Goal: Transaction & Acquisition: Purchase product/service

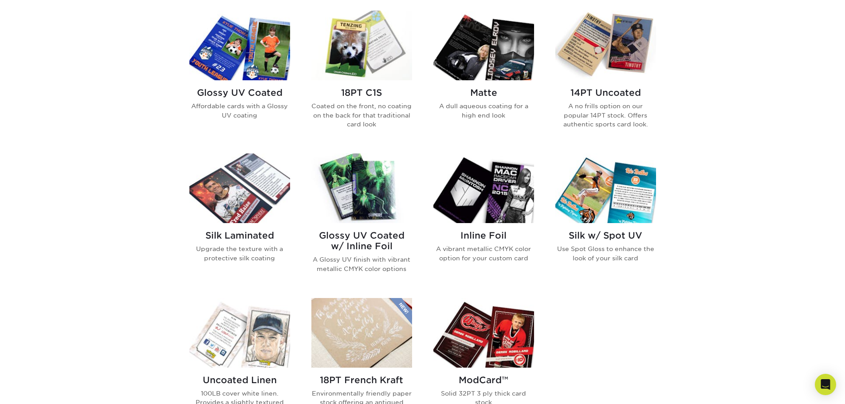
scroll to position [399, 0]
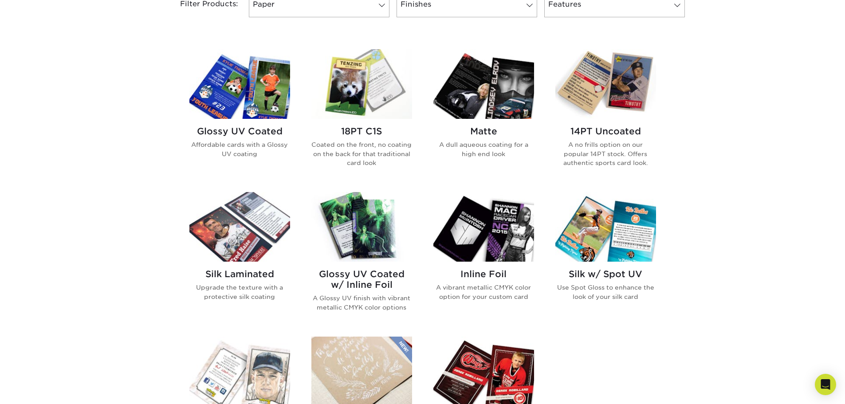
click at [260, 268] on div "Silk Laminated Upgrade the texture with a protective silk coating" at bounding box center [239, 289] width 101 height 54
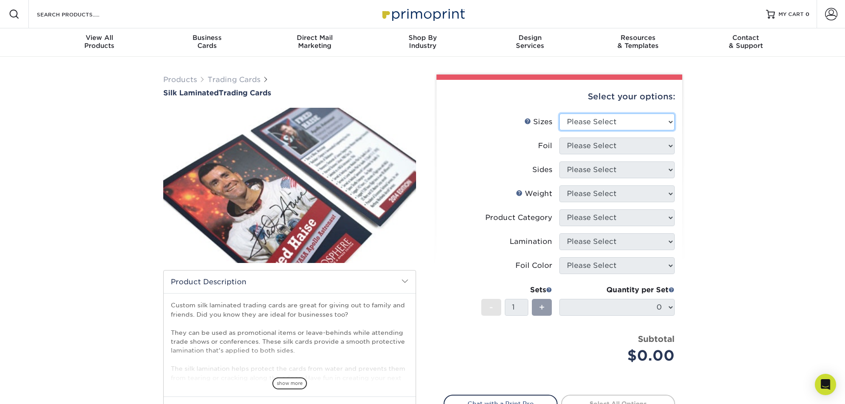
click at [643, 124] on select "Please Select 2.5" x 3.5"" at bounding box center [616, 122] width 115 height 17
select select "2.50x3.50"
click at [559, 114] on select "Please Select 2.5" x 3.5"" at bounding box center [616, 122] width 115 height 17
click at [614, 147] on select "Please Select No Yes" at bounding box center [616, 145] width 115 height 17
select select "1"
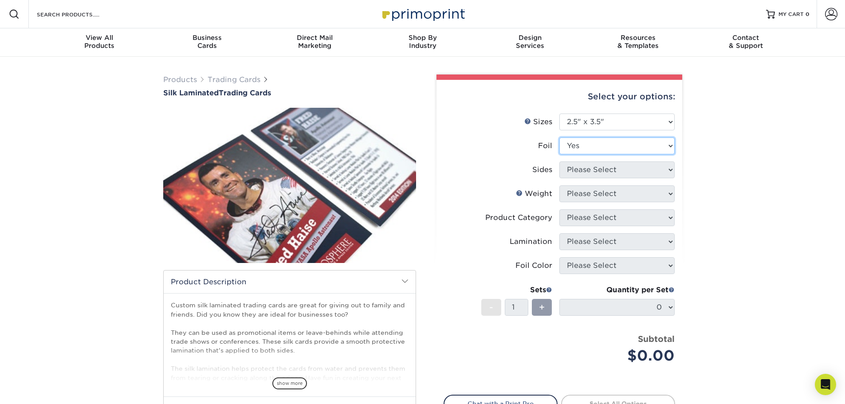
click at [559, 137] on select "Please Select No Yes" at bounding box center [616, 145] width 115 height 17
click at [586, 171] on select "Please Select Print Both Sides - Foil Both Sides Print Both Sides - Foil Front …" at bounding box center [616, 169] width 115 height 17
select select "e9e9dfb3-fba1-4d60-972c-fd9ca5904d33"
click at [559, 161] on select "Please Select Print Both Sides - Foil Both Sides Print Both Sides - Foil Front …" at bounding box center [616, 169] width 115 height 17
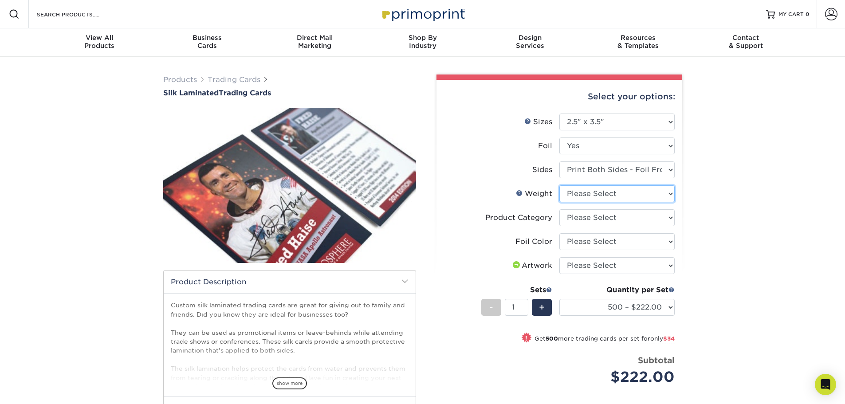
click at [617, 198] on select "Please Select 16PT" at bounding box center [616, 193] width 115 height 17
select select "16PT"
click at [559, 185] on select "Please Select 16PT" at bounding box center [616, 193] width 115 height 17
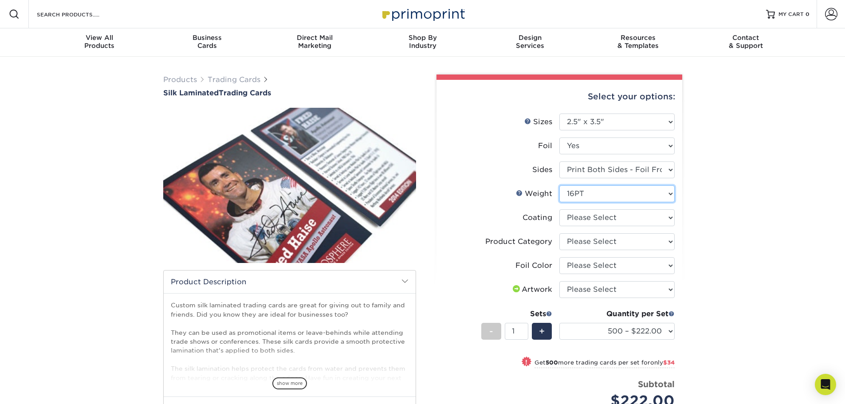
scroll to position [44, 0]
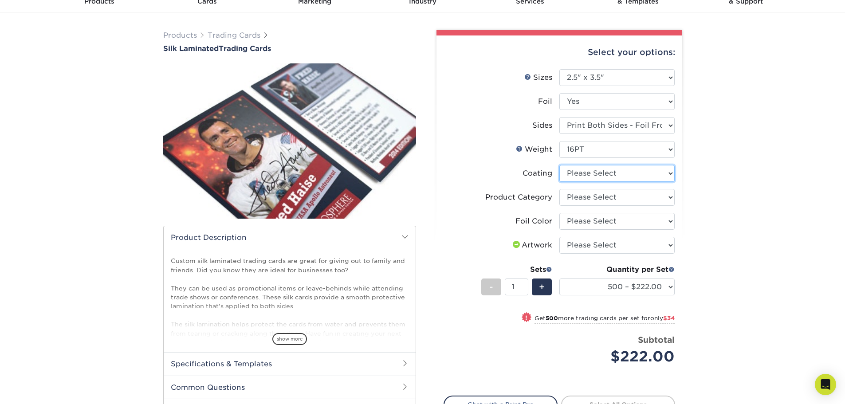
click at [615, 176] on select at bounding box center [616, 173] width 115 height 17
select select "3e7618de-abca-4bda-9f97-8b9129e913d8"
click at [559, 165] on select at bounding box center [616, 173] width 115 height 17
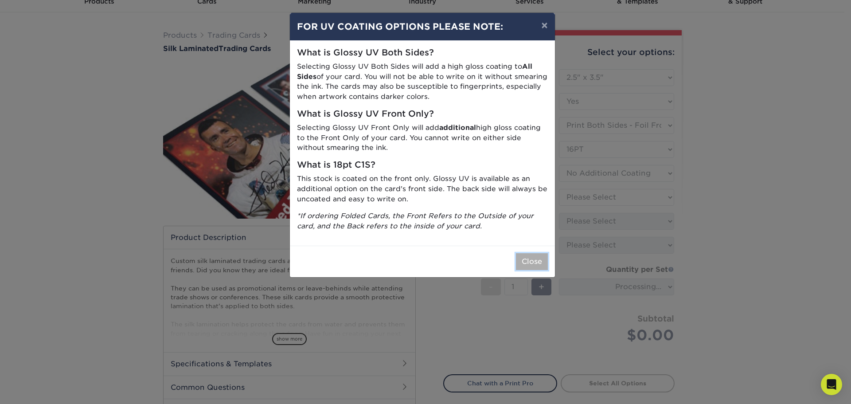
click at [533, 264] on button "Close" at bounding box center [532, 261] width 32 height 17
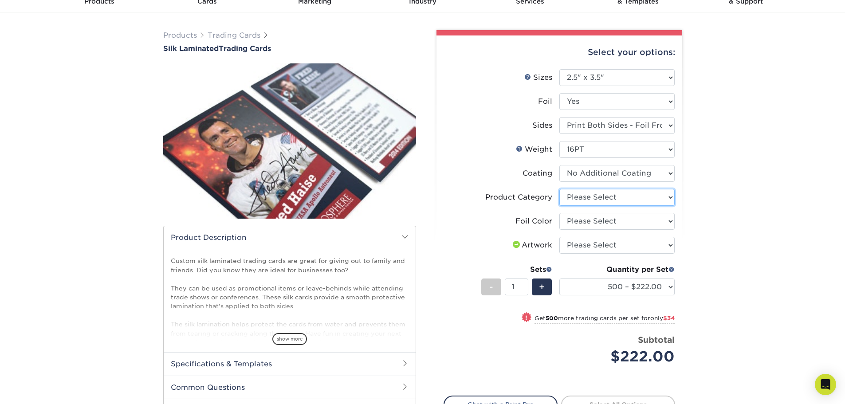
click at [612, 197] on select "Please Select Trading Cards" at bounding box center [616, 197] width 115 height 17
select select "c2f9bce9-36c2-409d-b101-c29d9d031e18"
click at [559, 189] on select "Please Select Trading Cards" at bounding box center [616, 197] width 115 height 17
click at [605, 223] on select "Please Select Silver Foil Rose Gold Foil Red Foil Gold Foil Copper Foil Blue Fo…" at bounding box center [616, 221] width 115 height 17
select select "a834dd52-fe06-4ed6-9a86-5bd3c2d02515"
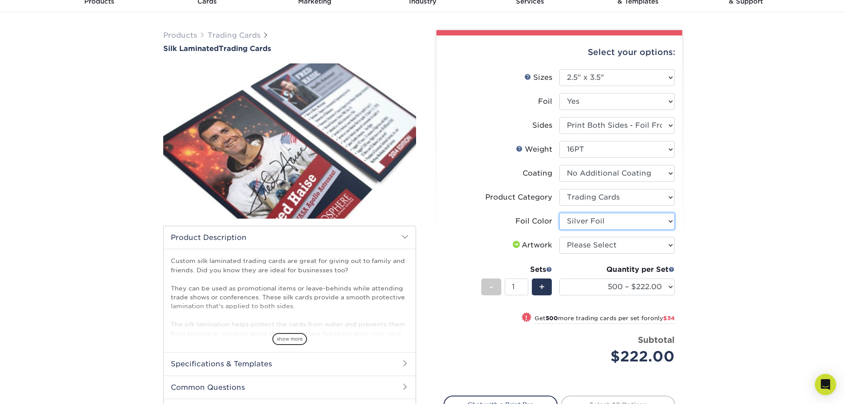
click at [559, 213] on select "Please Select Silver Foil Rose Gold Foil Red Foil Gold Foil Copper Foil Blue Fo…" at bounding box center [616, 221] width 115 height 17
click at [604, 251] on select "Please Select I will upload files I need a design - $100" at bounding box center [616, 245] width 115 height 17
select select "upload"
click at [559, 237] on select "Please Select I will upload files I need a design - $100" at bounding box center [616, 245] width 115 height 17
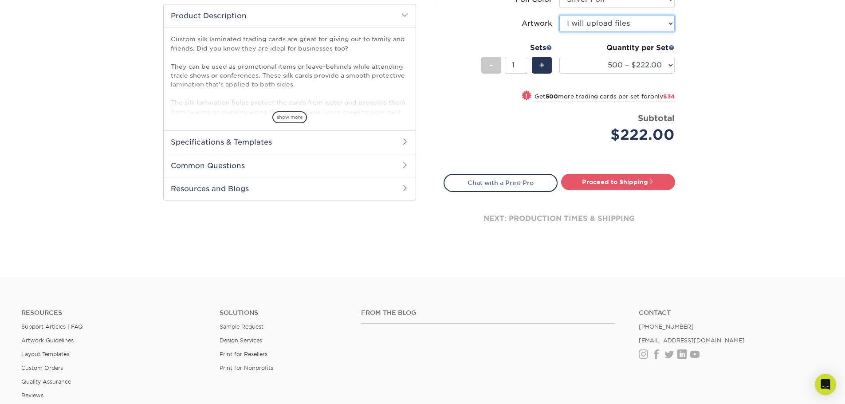
scroll to position [222, 0]
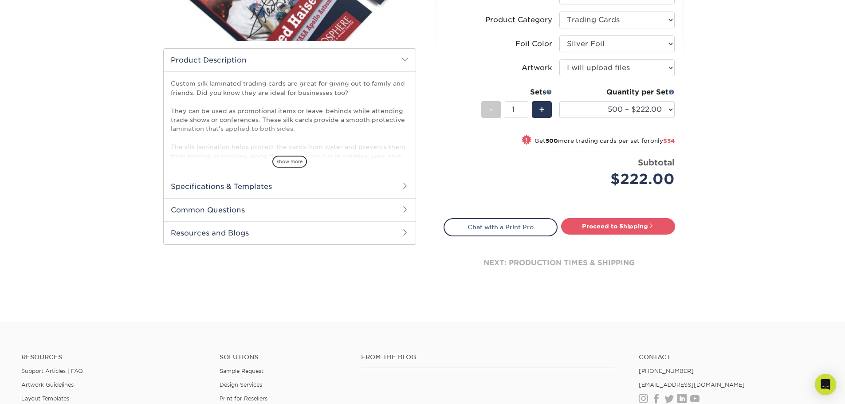
click at [312, 188] on h2 "Specifications & Templates" at bounding box center [290, 186] width 252 height 23
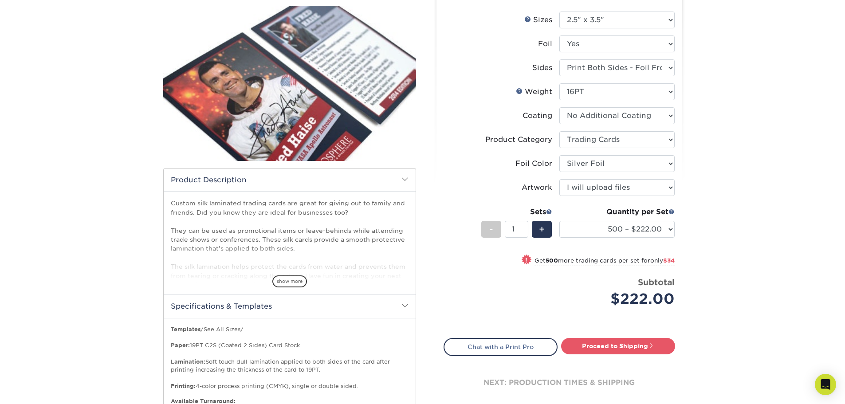
scroll to position [44, 0]
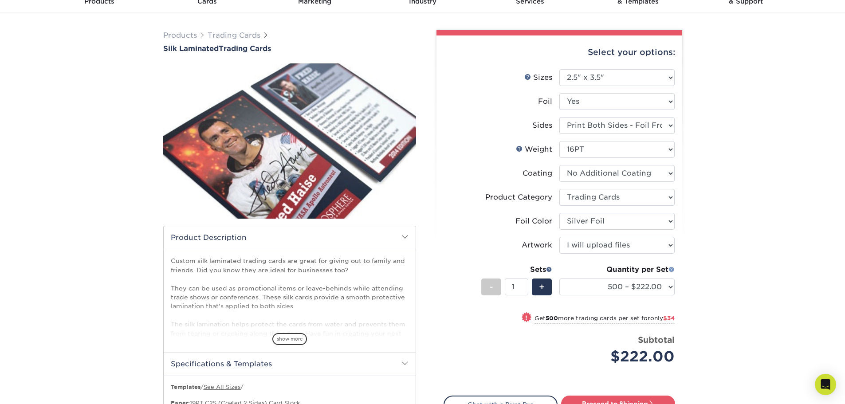
click at [673, 269] on span at bounding box center [671, 269] width 6 height 6
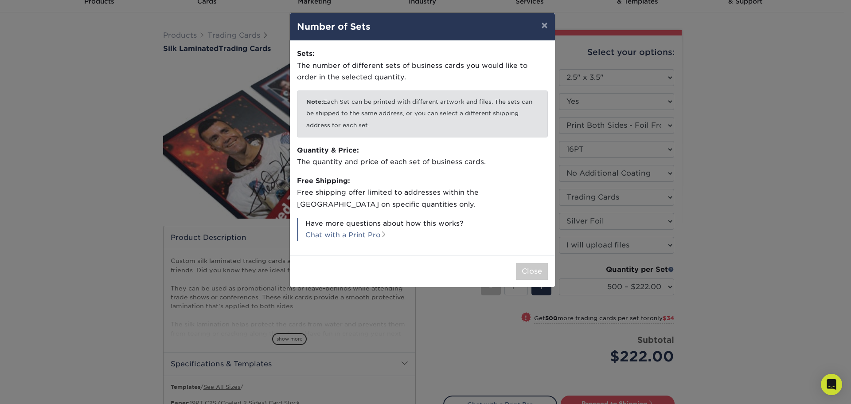
click at [686, 277] on div "× Number of Sets Sets: The number of different sets of business cards you would…" at bounding box center [425, 202] width 851 height 404
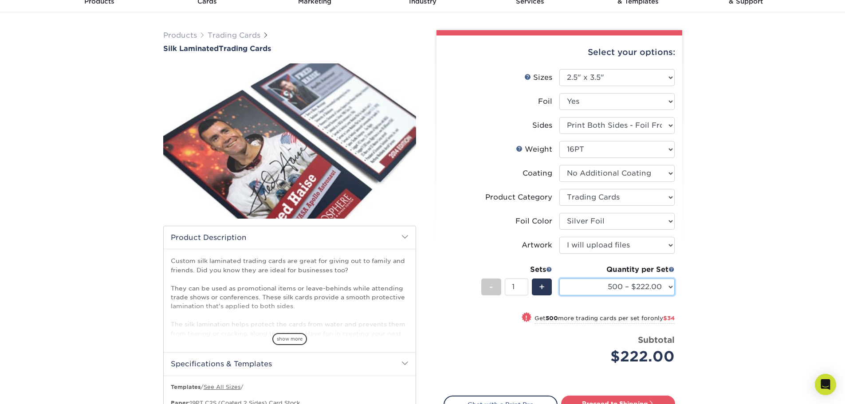
click at [661, 287] on select "500 – $222.00 1000 – $256.00 2500 – $598.00 5000 – $1135.00" at bounding box center [616, 286] width 115 height 17
click at [559, 278] on select "500 – $222.00 1000 – $256.00 2500 – $598.00 5000 – $1135.00" at bounding box center [616, 286] width 115 height 17
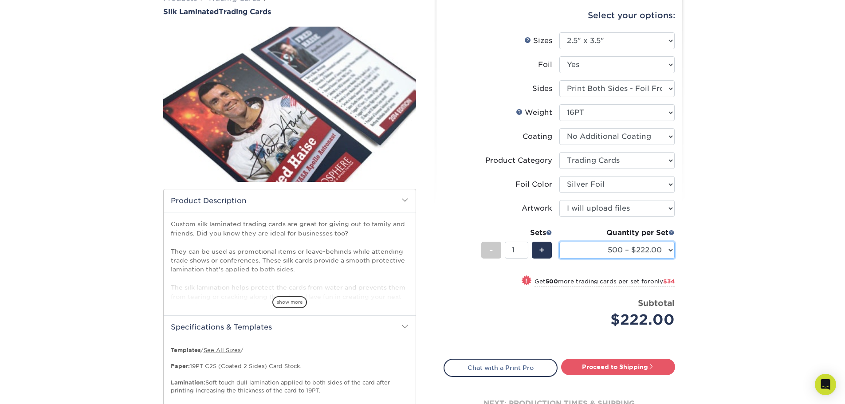
scroll to position [133, 0]
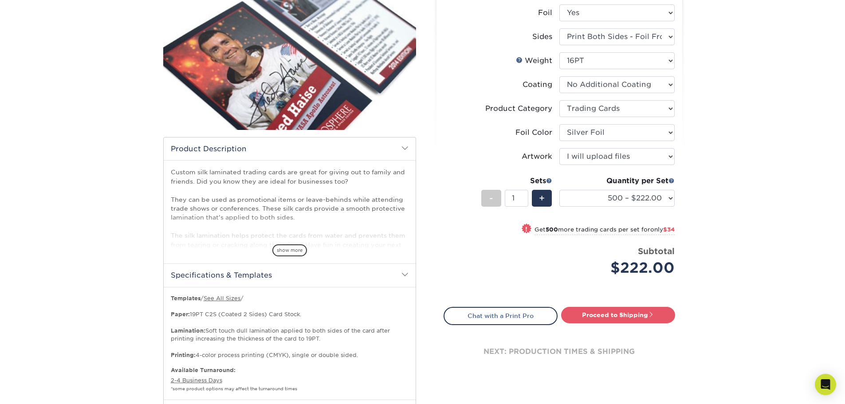
click at [630, 233] on small "Get 500 more trading cards per set for only $34" at bounding box center [604, 230] width 140 height 9
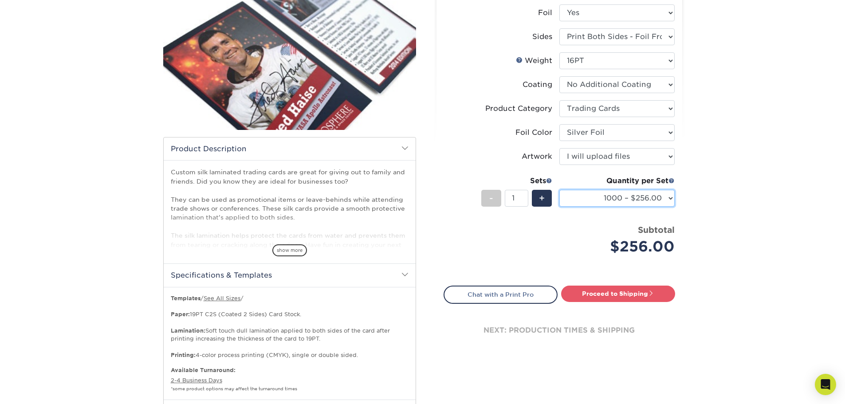
click at [656, 199] on select "500 – $222.00 1000 – $256.00 2500 – $598.00 5000 – $1135.00" at bounding box center [616, 198] width 115 height 17
click at [559, 190] on select "500 – $222.00 1000 – $256.00 2500 – $598.00 5000 – $1135.00" at bounding box center [616, 198] width 115 height 17
click at [659, 199] on select "500 – $222.00 1000 – $256.00 2500 – $598.00 5000 – $1135.00" at bounding box center [616, 198] width 115 height 17
click at [559, 190] on select "500 – $222.00 1000 – $256.00 2500 – $598.00 5000 – $1135.00" at bounding box center [616, 198] width 115 height 17
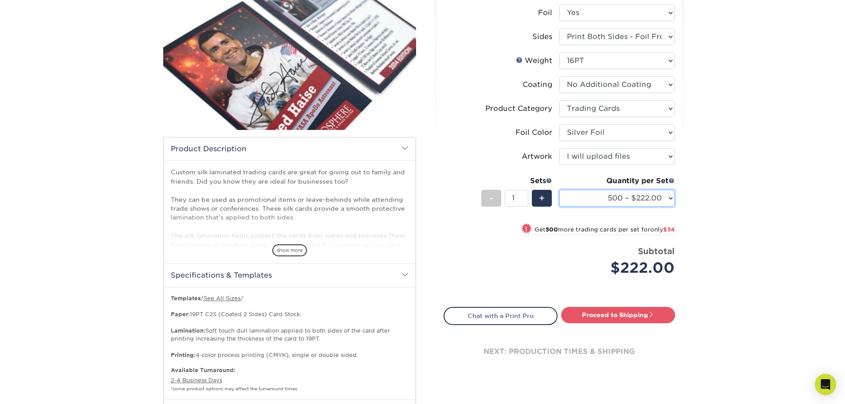
click at [656, 195] on select "500 – $222.00 1000 – $256.00 2500 – $598.00 5000 – $1135.00" at bounding box center [616, 198] width 115 height 17
click at [559, 190] on select "500 – $222.00 1000 – $256.00 2500 – $598.00 5000 – $1135.00" at bounding box center [616, 198] width 115 height 17
click at [662, 201] on select "500 – $222.00 1000 – $256.00 2500 – $598.00 5000 – $1135.00" at bounding box center [616, 198] width 115 height 17
click at [559, 190] on select "500 – $222.00 1000 – $256.00 2500 – $598.00 5000 – $1135.00" at bounding box center [616, 198] width 115 height 17
click at [652, 197] on select "500 – $222.00 1000 – $256.00 2500 – $598.00 5000 – $1135.00" at bounding box center [616, 198] width 115 height 17
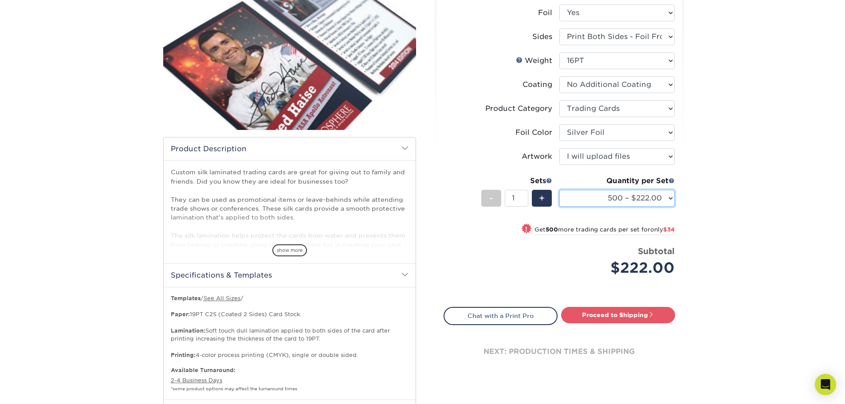
click at [559, 190] on select "500 – $222.00 1000 – $256.00 2500 – $598.00 5000 – $1135.00" at bounding box center [616, 198] width 115 height 17
click at [650, 204] on select "500 – $222.00 1000 – $256.00 2500 – $598.00 5000 – $1135.00" at bounding box center [616, 198] width 115 height 17
select select "1000 – $256.00"
click at [559, 190] on select "500 – $222.00 1000 – $256.00 2500 – $598.00 5000 – $1135.00" at bounding box center [616, 198] width 115 height 17
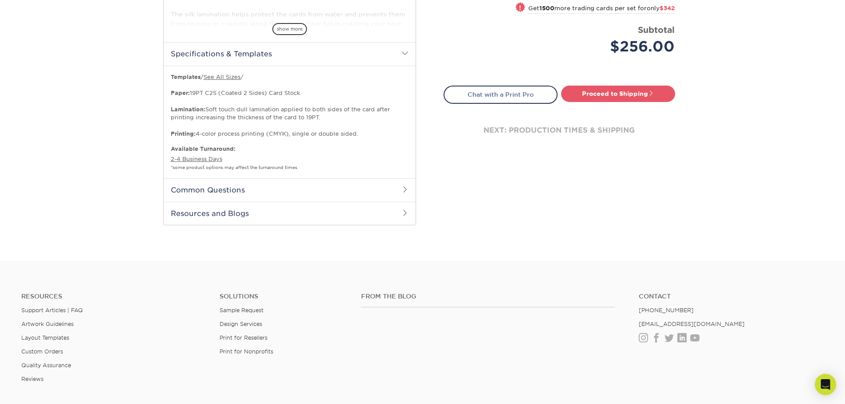
scroll to position [355, 0]
click at [245, 183] on h2 "Common Questions" at bounding box center [290, 189] width 252 height 23
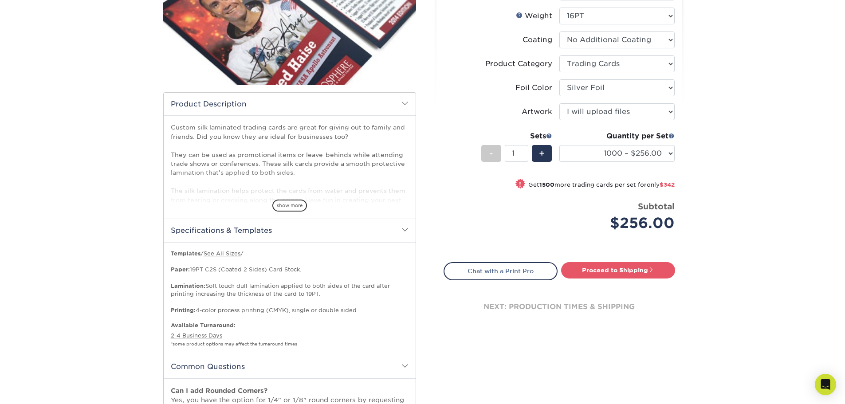
scroll to position [177, 0]
click at [286, 206] on span "show more" at bounding box center [289, 206] width 35 height 12
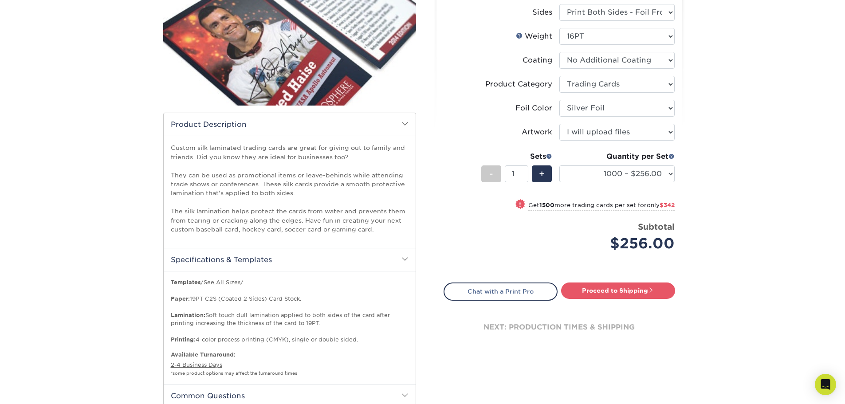
scroll to position [133, 0]
